Goal: Task Accomplishment & Management: Manage account settings

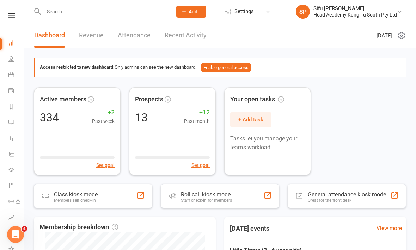
click at [14, 17] on icon at bounding box center [11, 15] width 7 height 5
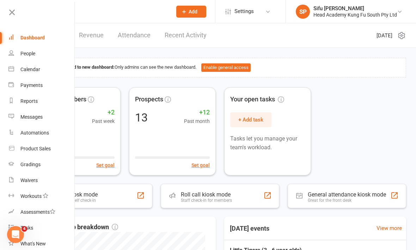
click at [41, 72] on link "Calendar" at bounding box center [41, 70] width 67 height 16
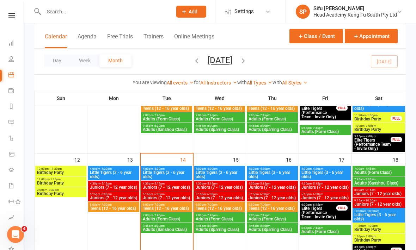
scroll to position [218, 0]
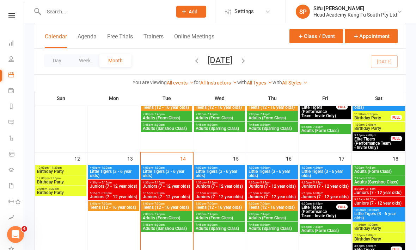
click at [166, 170] on span "Little Tigers (3 - 6 year olds)" at bounding box center [166, 174] width 48 height 8
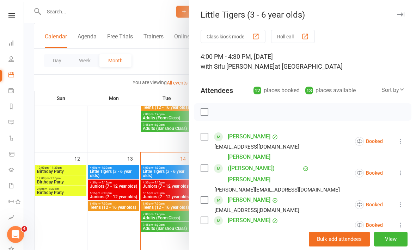
click at [207, 135] on label at bounding box center [204, 136] width 7 height 7
click at [208, 165] on label at bounding box center [204, 168] width 7 height 7
click at [208, 197] on label at bounding box center [204, 200] width 7 height 7
click at [204, 217] on label at bounding box center [204, 220] width 7 height 7
click at [206, 238] on label at bounding box center [204, 241] width 7 height 7
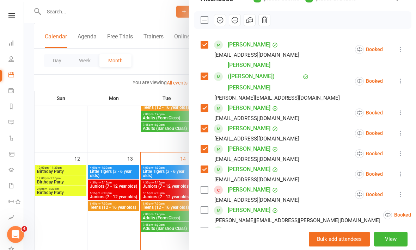
scroll to position [94, 0]
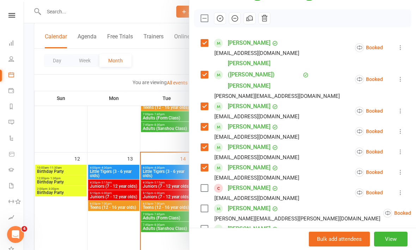
click at [204, 226] on label at bounding box center [204, 229] width 7 height 7
click at [202, 250] on label at bounding box center [204, 255] width 7 height 7
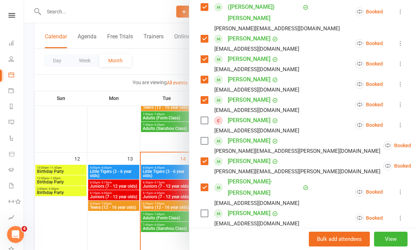
scroll to position [161, 0]
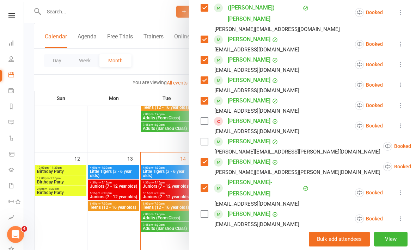
click at [204, 211] on label at bounding box center [204, 214] width 7 height 7
click at [204, 237] on label at bounding box center [204, 240] width 7 height 7
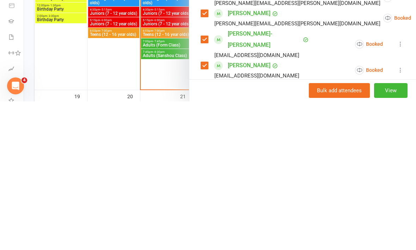
type input "[PERSON_NAME]"
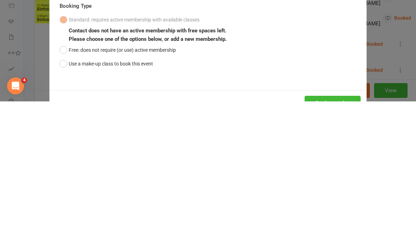
scroll to position [391, 0]
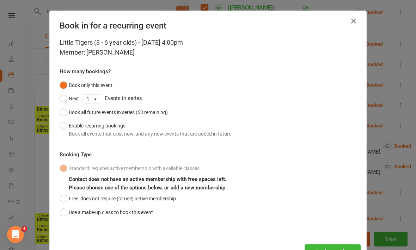
click at [68, 197] on button "Free: does not require (or use) active membership" at bounding box center [118, 198] width 116 height 13
click at [330, 245] on button "Book attendee" at bounding box center [333, 252] width 56 height 15
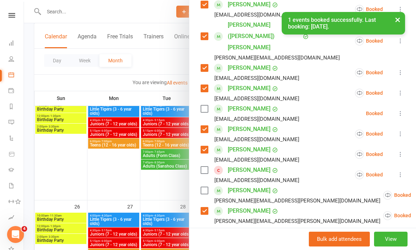
scroll to position [133, 0]
click at [203, 105] on label at bounding box center [204, 108] width 7 height 7
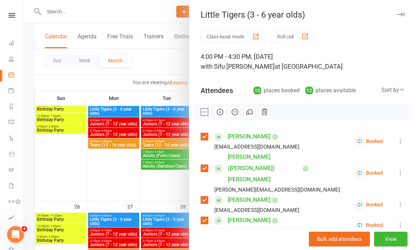
scroll to position [0, 0]
click at [223, 115] on icon "button" at bounding box center [220, 112] width 8 height 8
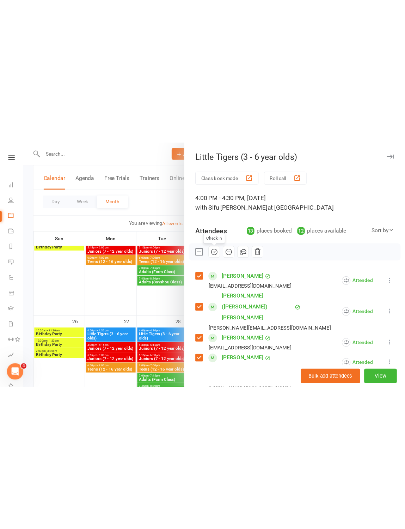
scroll to position [350, 0]
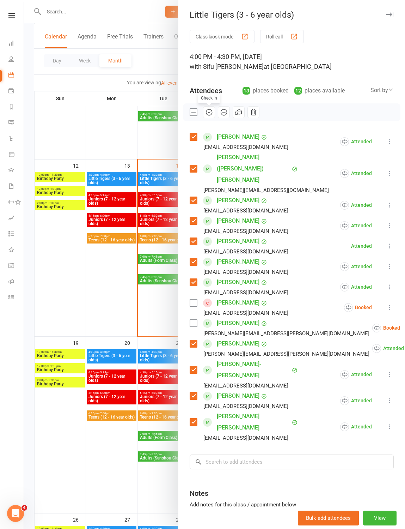
click at [81, 137] on div at bounding box center [214, 264] width 381 height 529
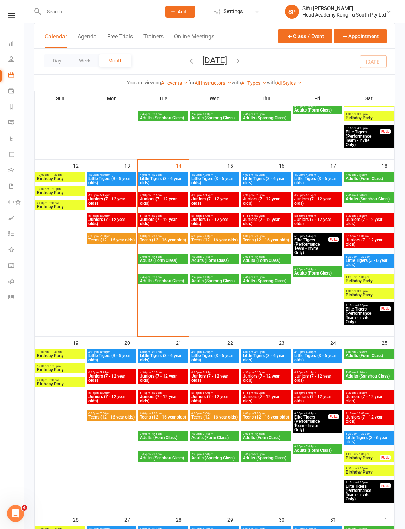
click at [162, 196] on span "- 5:15pm" at bounding box center [156, 195] width 12 height 3
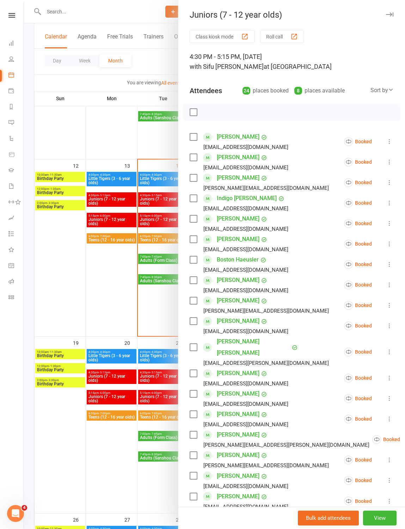
click at [244, 138] on link "[PERSON_NAME]" at bounding box center [238, 136] width 43 height 11
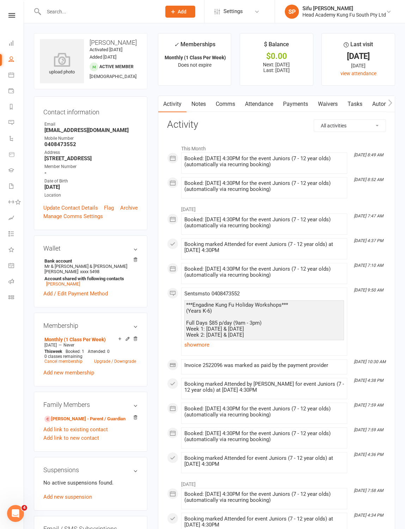
click at [135, 250] on icon at bounding box center [136, 338] width 4 height 4
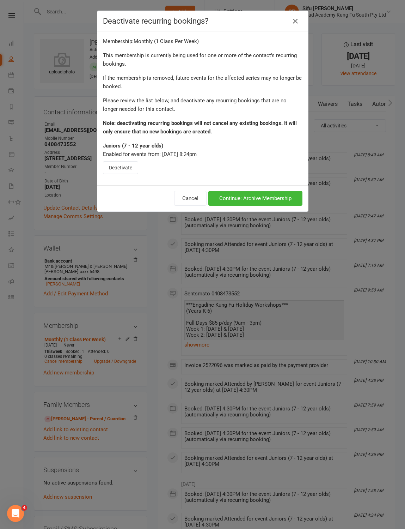
click at [240, 206] on button "Continue: Archive Membership" at bounding box center [255, 198] width 94 height 15
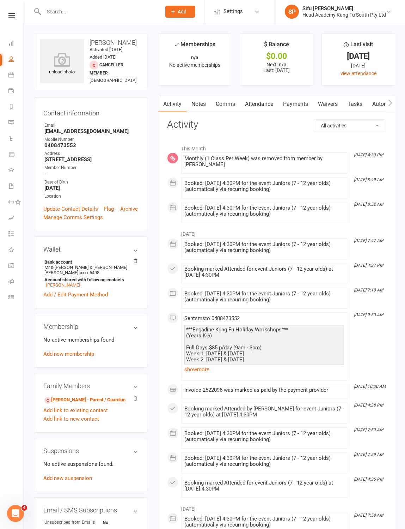
click at [5, 17] on link at bounding box center [11, 15] width 25 height 5
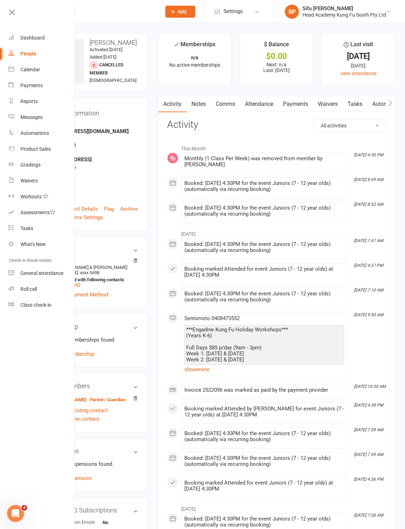
click at [40, 69] on div "Calendar" at bounding box center [30, 70] width 20 height 6
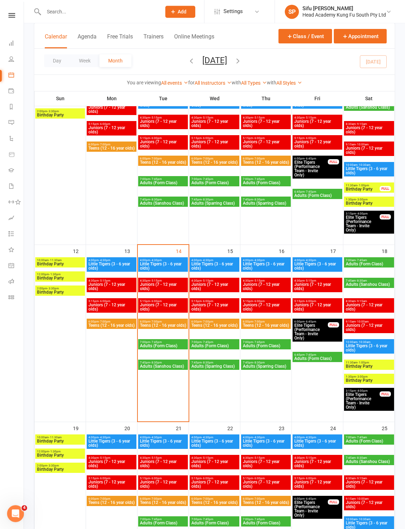
scroll to position [267, 0]
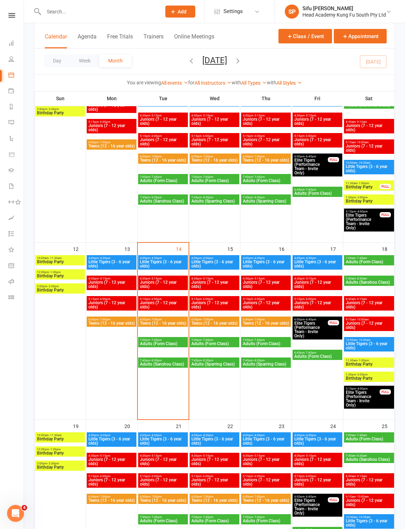
click at [170, 250] on span "Juniors (7 - 12 year olds)" at bounding box center [163, 284] width 47 height 8
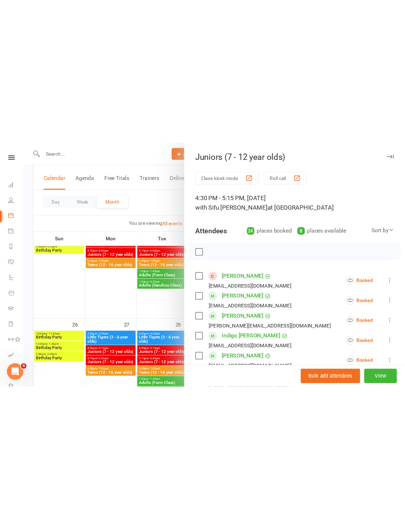
scroll to position [347, 0]
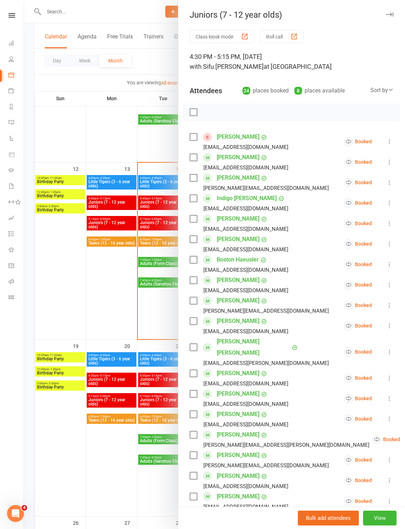
click at [191, 161] on label at bounding box center [193, 157] width 7 height 7
click at [196, 176] on label at bounding box center [193, 177] width 7 height 7
click at [193, 201] on label at bounding box center [193, 198] width 7 height 7
click at [197, 218] on label at bounding box center [193, 218] width 7 height 7
click at [195, 250] on label at bounding box center [193, 300] width 7 height 7
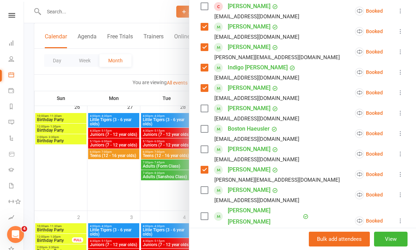
scroll to position [141, 0]
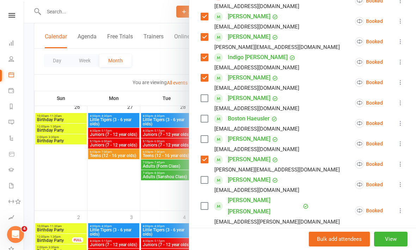
click at [207, 203] on label at bounding box center [204, 206] width 7 height 7
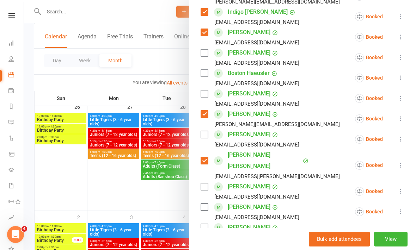
scroll to position [195, 0]
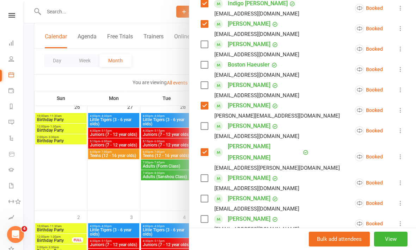
click at [203, 175] on label at bounding box center [204, 178] width 7 height 7
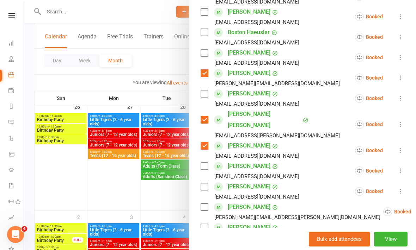
scroll to position [227, 0]
click at [210, 201] on div "[PERSON_NAME] [PERSON_NAME][EMAIL_ADDRESS][PERSON_NAME][DOMAIN_NAME]" at bounding box center [292, 211] width 183 height 20
click at [208, 203] on label at bounding box center [204, 206] width 7 height 7
click at [207, 224] on label at bounding box center [204, 227] width 7 height 7
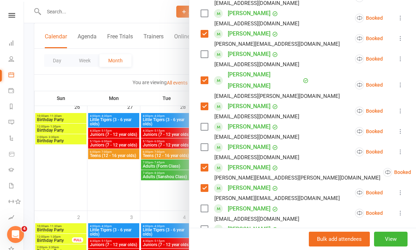
scroll to position [270, 0]
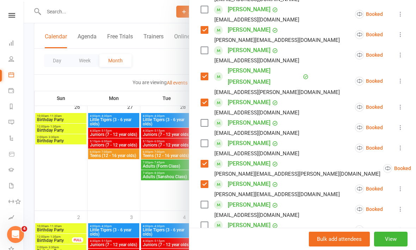
click at [205, 201] on label at bounding box center [204, 204] width 7 height 7
click at [202, 222] on label at bounding box center [204, 225] width 7 height 7
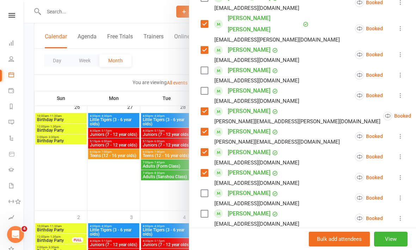
scroll to position [324, 0]
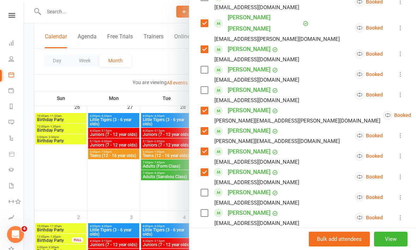
click at [206, 189] on label at bounding box center [204, 192] width 7 height 7
click at [204, 210] on label at bounding box center [204, 213] width 7 height 7
click at [207, 236] on label at bounding box center [204, 239] width 7 height 7
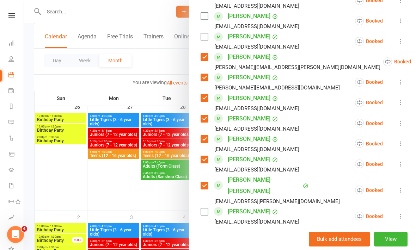
scroll to position [381, 0]
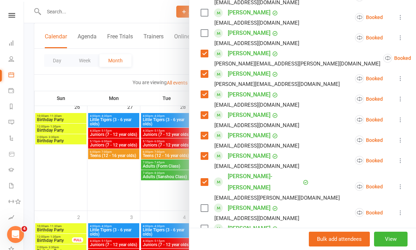
click at [201, 205] on label at bounding box center [204, 208] width 7 height 7
click at [204, 225] on label at bounding box center [204, 228] width 7 height 7
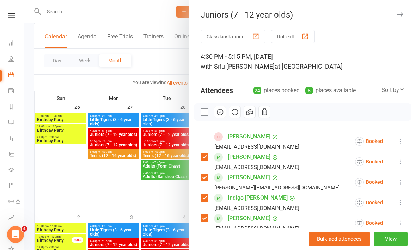
scroll to position [0, 0]
click at [224, 112] on icon "button" at bounding box center [220, 112] width 8 height 8
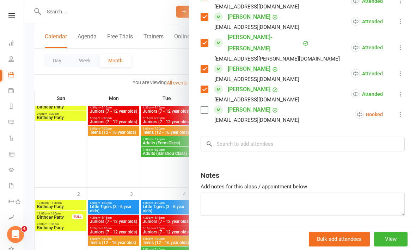
scroll to position [521, 0]
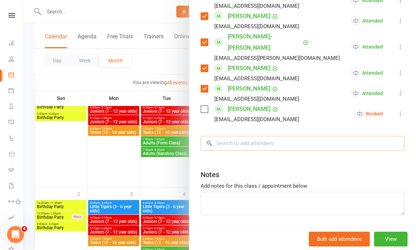
click at [242, 136] on input "search" at bounding box center [303, 143] width 204 height 15
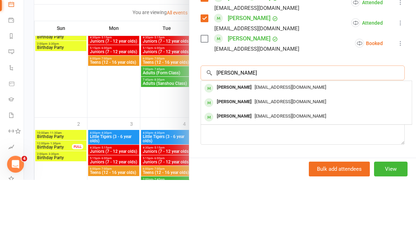
type input "[PERSON_NAME]"
click at [102, 81] on div at bounding box center [220, 125] width 392 height 250
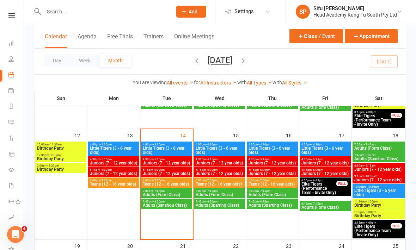
scroll to position [242, 0]
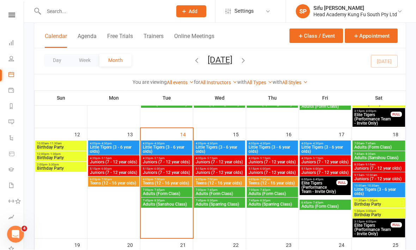
click at [281, 159] on span "4:30pm - 5:15pm" at bounding box center [272, 158] width 48 height 3
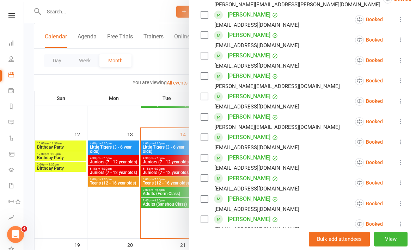
scroll to position [266, 0]
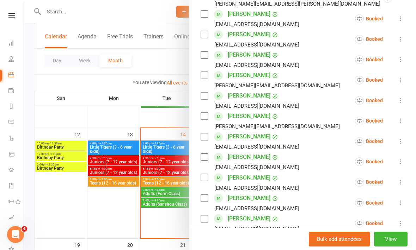
click at [403, 184] on icon at bounding box center [400, 182] width 7 height 7
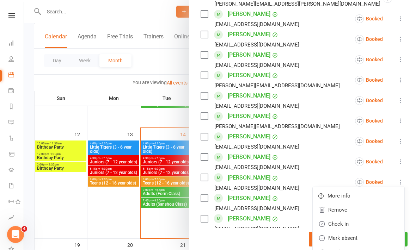
click at [350, 210] on link "Remove" at bounding box center [359, 210] width 92 height 14
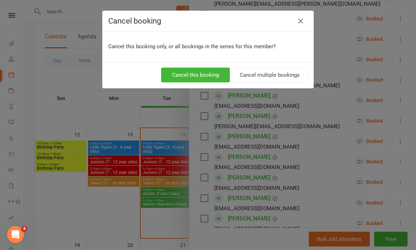
click at [264, 80] on button "Cancel multiple bookings" at bounding box center [270, 75] width 76 height 15
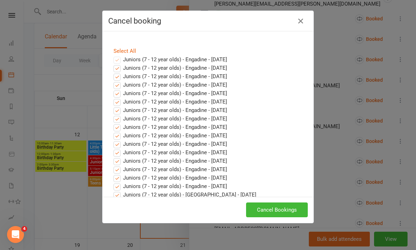
click at [284, 210] on button "Cancel Bookings" at bounding box center [277, 210] width 62 height 15
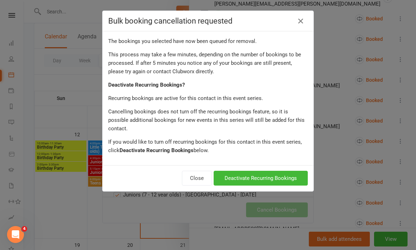
click at [200, 171] on button "Close" at bounding box center [197, 178] width 30 height 15
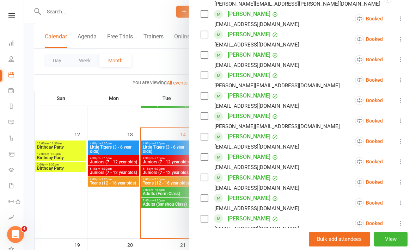
click at [111, 195] on div at bounding box center [220, 125] width 392 height 250
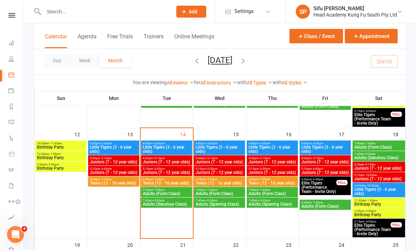
click at [184, 160] on span "Juniors (7 - 12 year olds)" at bounding box center [166, 162] width 48 height 4
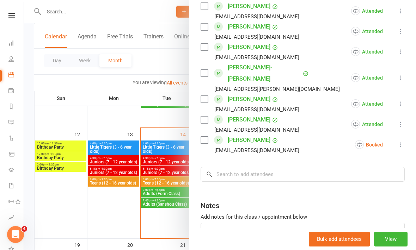
scroll to position [495, 0]
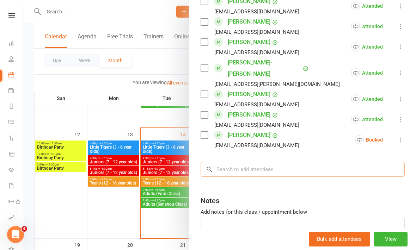
click at [243, 162] on input "search" at bounding box center [303, 169] width 204 height 15
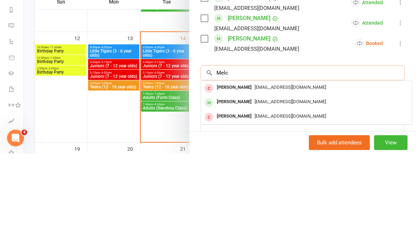
type input "Melc"
click at [280, 196] on span "[EMAIL_ADDRESS][DOMAIN_NAME]" at bounding box center [291, 198] width 72 height 5
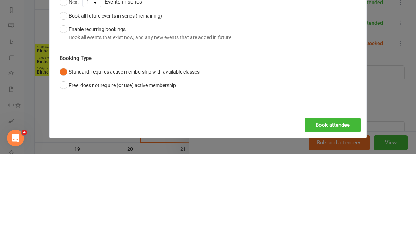
scroll to position [339, 0]
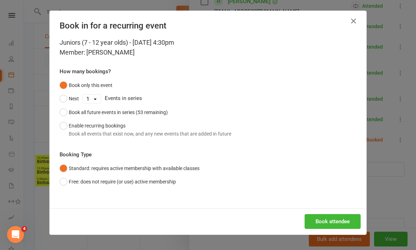
click at [68, 127] on button "Enable recurring bookings Book all events that exist now, and any new events th…" at bounding box center [146, 130] width 172 height 22
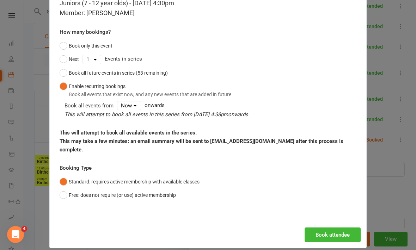
scroll to position [39, 0]
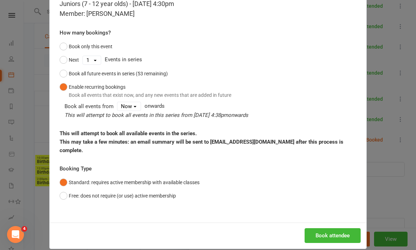
click at [330, 228] on button "Book attendee" at bounding box center [333, 235] width 56 height 15
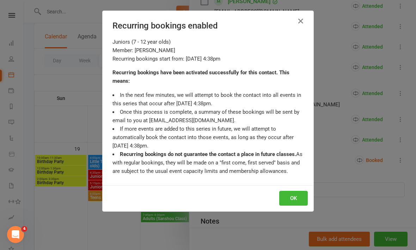
click at [295, 196] on button "OK" at bounding box center [293, 198] width 29 height 15
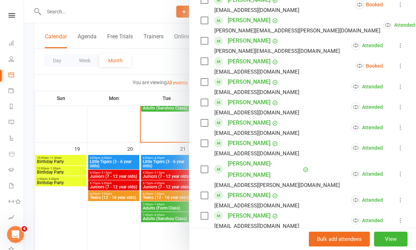
scroll to position [413, 0]
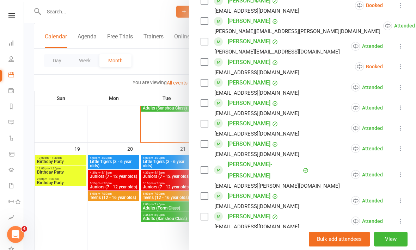
click at [403, 63] on icon at bounding box center [400, 66] width 7 height 7
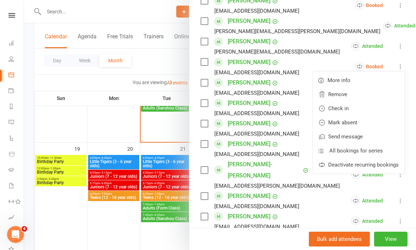
click at [345, 102] on link "Check in" at bounding box center [359, 109] width 92 height 14
